Goal: Check status

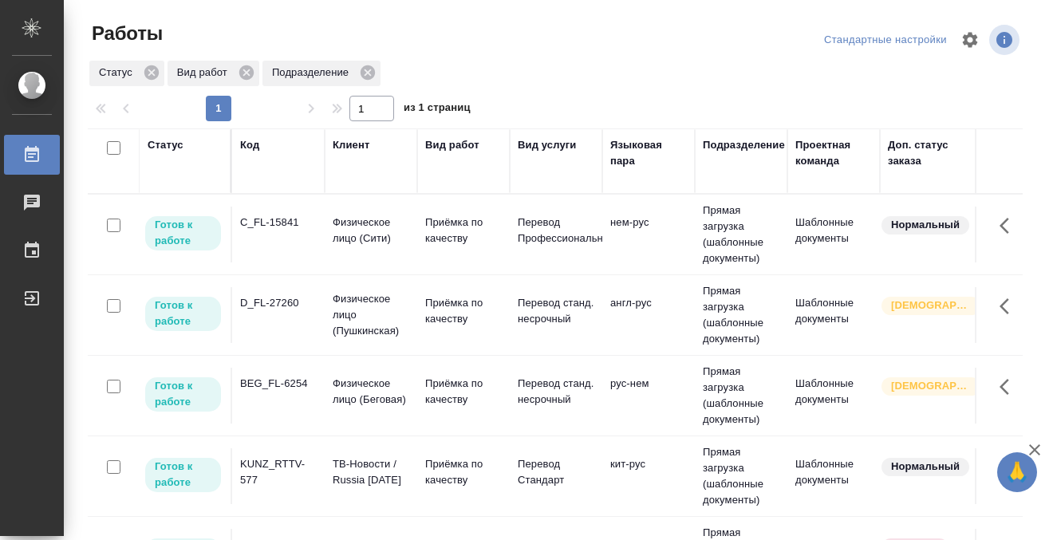
click at [271, 253] on td "C_FL-15841" at bounding box center [278, 235] width 93 height 56
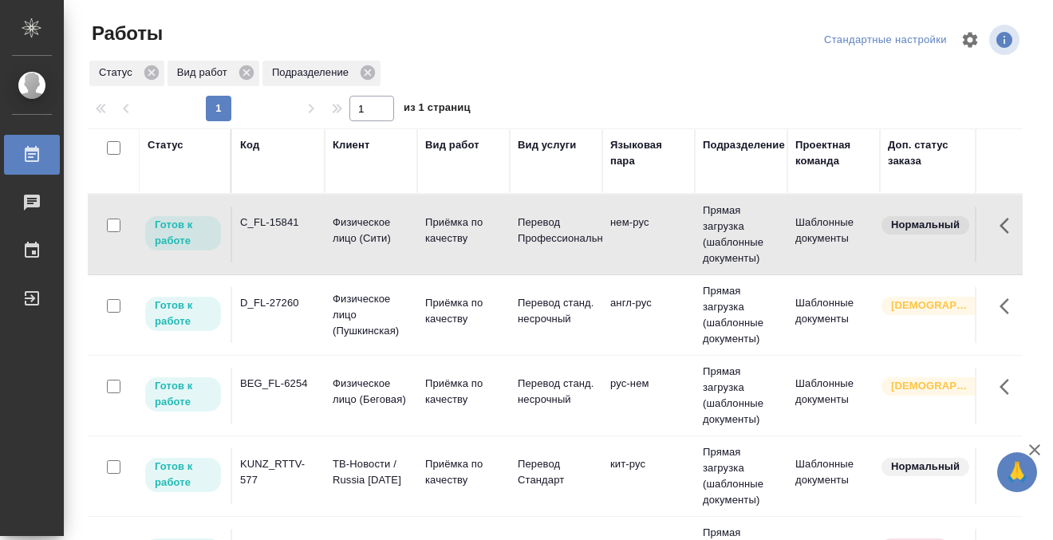
click at [277, 242] on td "C_FL-15841" at bounding box center [278, 235] width 93 height 56
click at [272, 310] on div "D_FL-27260" at bounding box center [278, 303] width 77 height 16
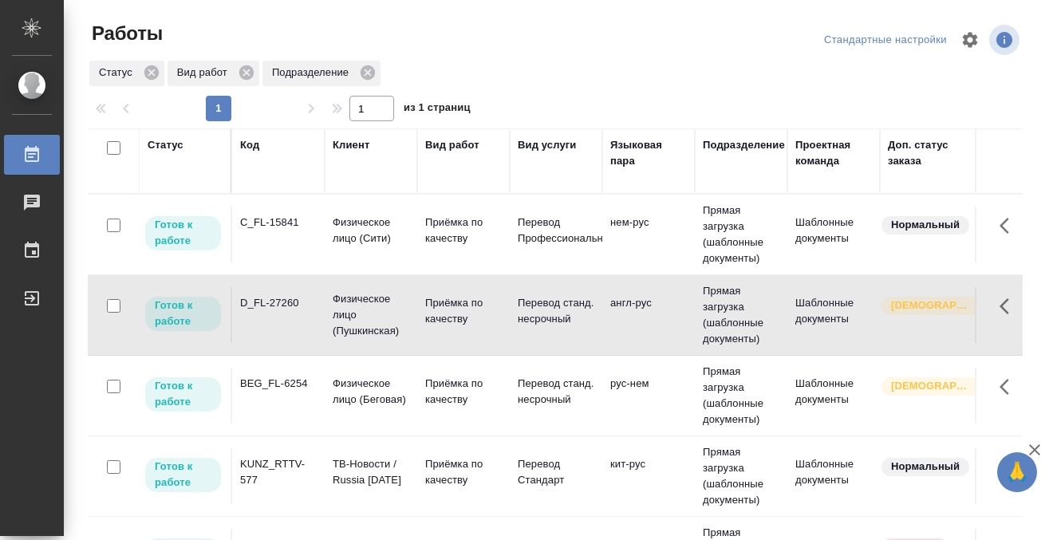
click at [272, 310] on div "D_FL-27260" at bounding box center [278, 303] width 77 height 16
click at [291, 475] on div "KUNZ_RTTV-577" at bounding box center [278, 472] width 77 height 32
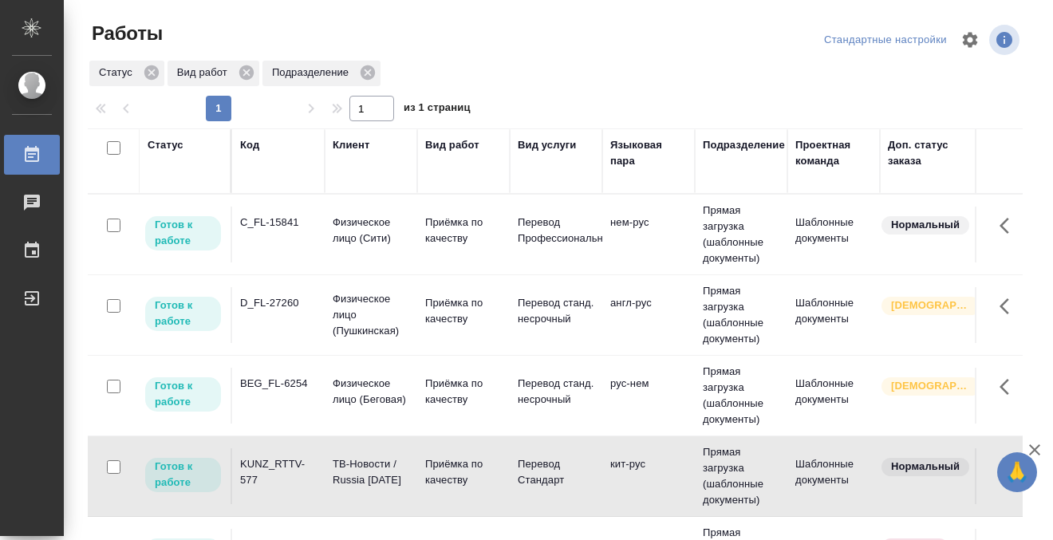
click at [291, 475] on div "KUNZ_RTTV-577" at bounding box center [278, 472] width 77 height 32
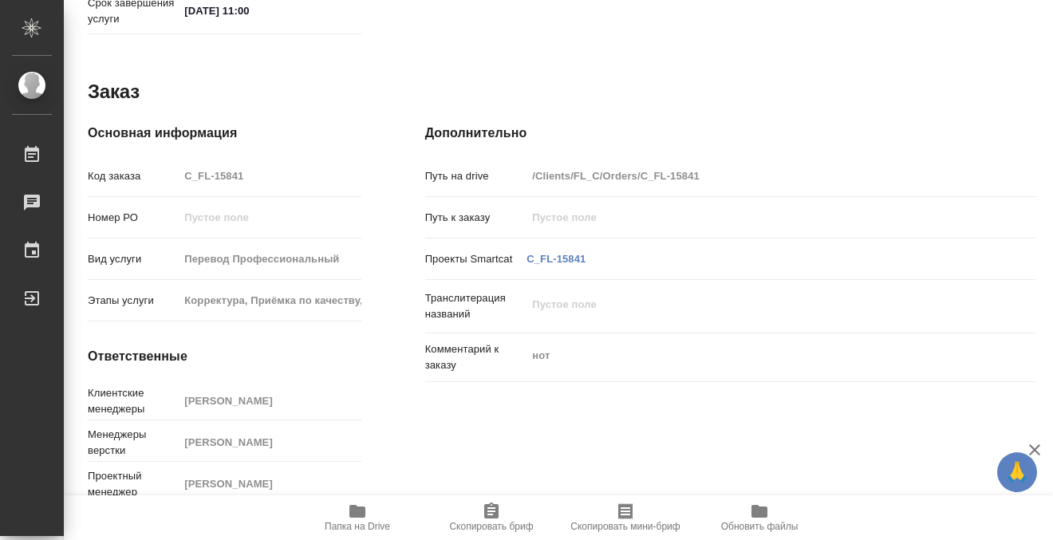
scroll to position [853, 0]
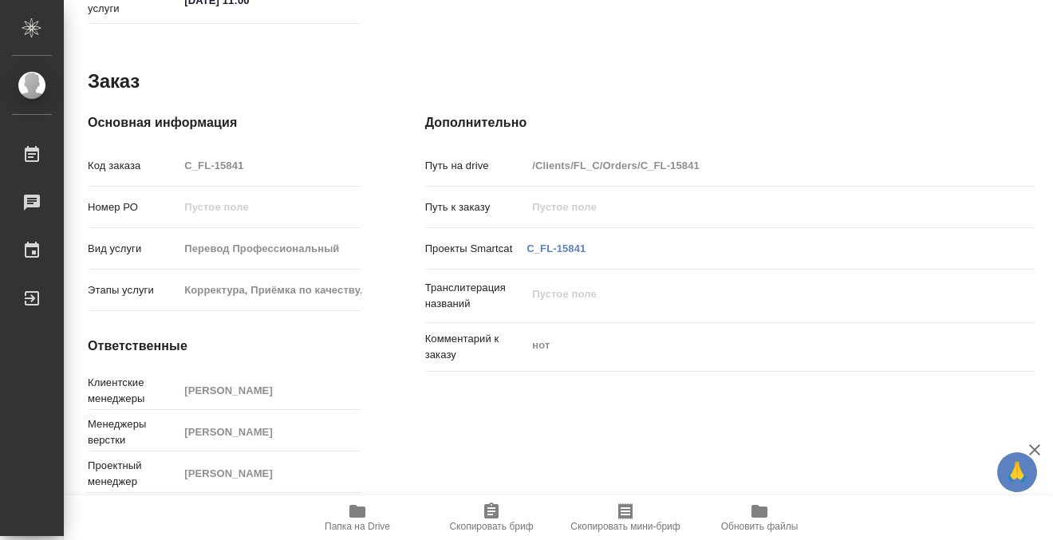
click at [355, 516] on icon "button" at bounding box center [357, 511] width 16 height 13
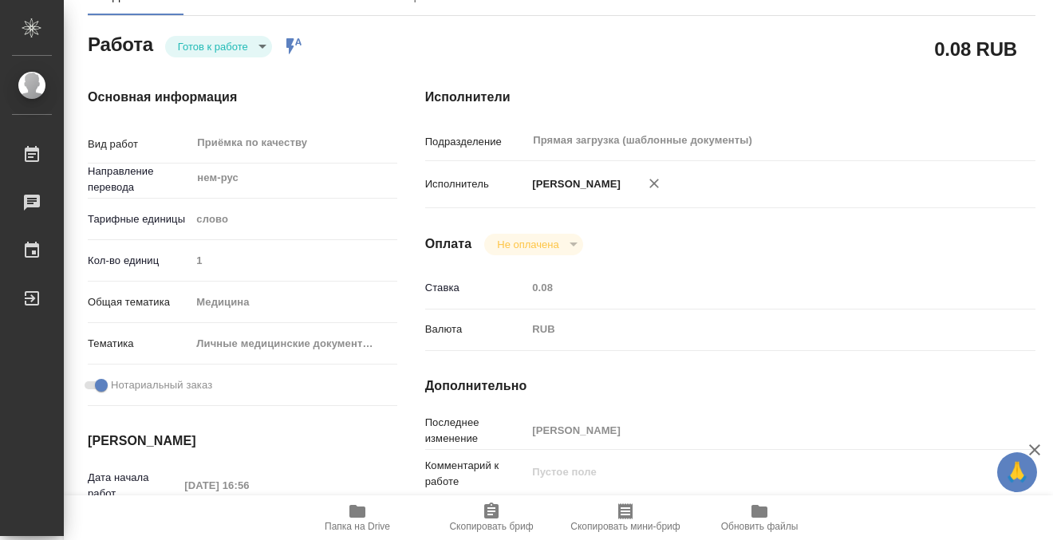
scroll to position [406, 0]
